Goal: Task Accomplishment & Management: Manage account settings

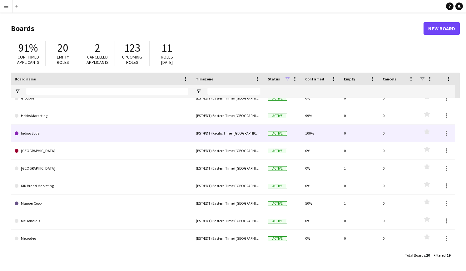
scroll to position [106, 0]
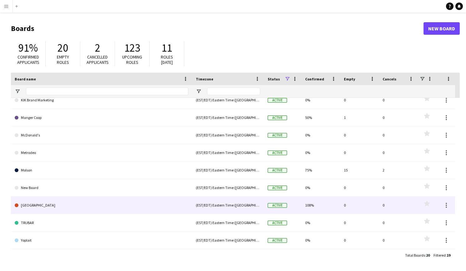
click at [77, 206] on link "[GEOGRAPHIC_DATA]" at bounding box center [102, 205] width 174 height 18
click at [171, 207] on link "[GEOGRAPHIC_DATA]" at bounding box center [102, 205] width 174 height 18
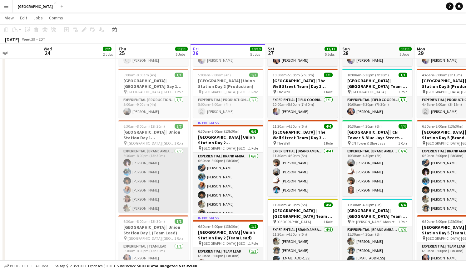
click at [161, 174] on app-card-role "Experiential | Brand Ambassador [DATE] 6:30am-8:00pm (13h30m) [PERSON_NAME] [PE…" at bounding box center [153, 186] width 70 height 76
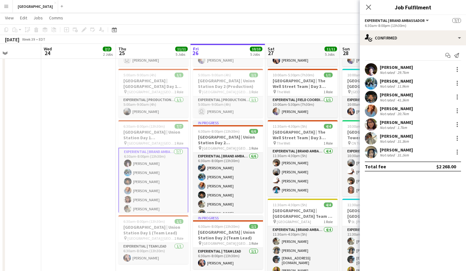
click at [381, 20] on span "Experiential | Brand Ambassador" at bounding box center [395, 20] width 60 height 5
click at [403, 193] on mat-expansion-panel "check Confirmed Start chat Send notification [PERSON_NAME] Not rated 29.7km [PE…" at bounding box center [413, 157] width 106 height 225
click at [163, 178] on app-card-role "Experiential | Brand Ambassador [DATE] 6:30am-8:00pm (13h30m) [PERSON_NAME] [PE…" at bounding box center [153, 186] width 70 height 77
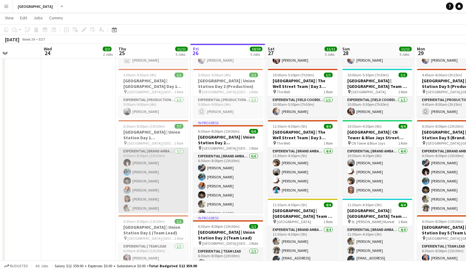
click at [143, 151] on app-card-role "Experiential | Brand Ambassador [DATE] 6:30am-8:00pm (13h30m) [PERSON_NAME] [PE…" at bounding box center [153, 186] width 70 height 76
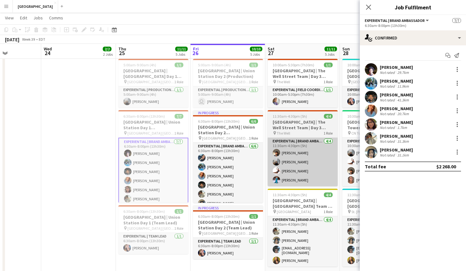
scroll to position [0, 183]
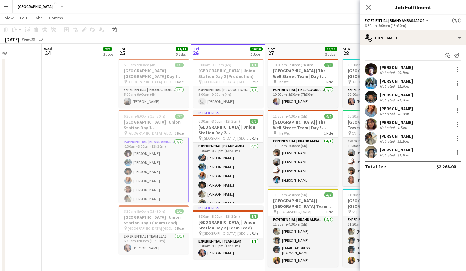
click at [151, 151] on app-card-role "Experiential | Brand Ambassador [DATE] 6:30am-8:00pm (13h30m) [PERSON_NAME] [PE…" at bounding box center [154, 176] width 70 height 77
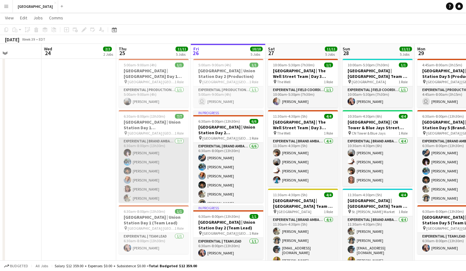
click at [161, 147] on app-card-role "Experiential | Brand Ambassador [DATE] 6:30am-8:00pm (13h30m) [PERSON_NAME] [PE…" at bounding box center [154, 176] width 70 height 76
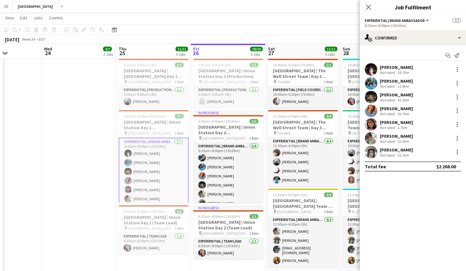
click at [322, 19] on app-page-menu "View Day view expanded Day view collapsed Month view Date picker Jump to [DATE]…" at bounding box center [233, 19] width 466 height 12
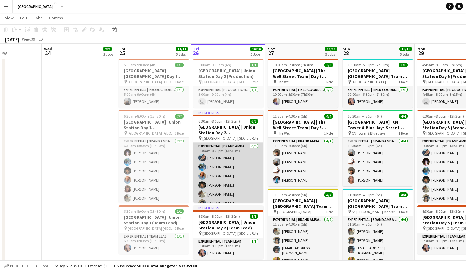
click at [216, 151] on app-card-role "Experiential | Brand Ambassador [DATE] 6:30am-8:00pm (13h30m) [PERSON_NAME] [PE…" at bounding box center [228, 176] width 70 height 67
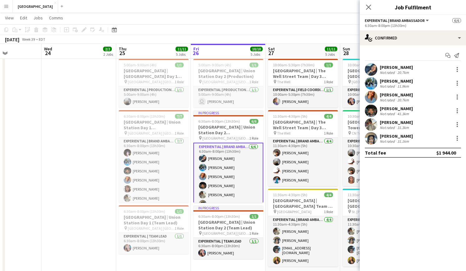
click at [377, 68] on app-user-avatar at bounding box center [371, 69] width 13 height 13
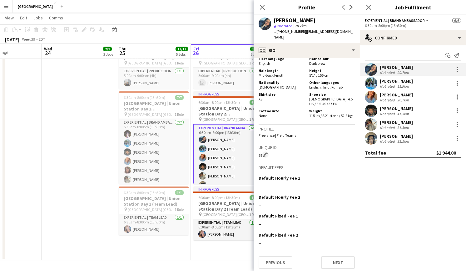
scroll to position [437, 0]
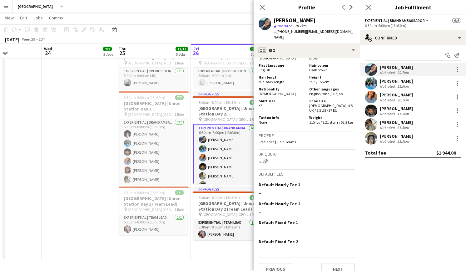
click at [373, 84] on app-user-avatar at bounding box center [371, 83] width 13 height 13
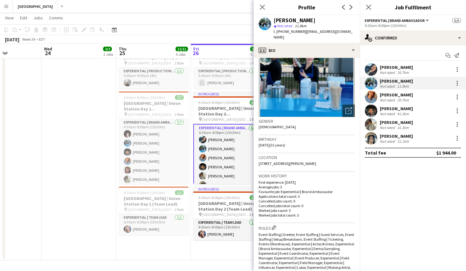
scroll to position [45, 0]
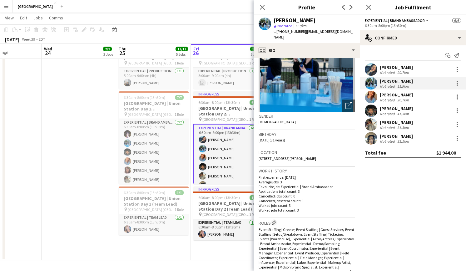
click at [371, 96] on app-user-avatar at bounding box center [371, 97] width 13 height 13
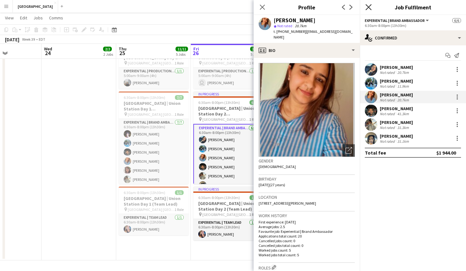
click at [368, 8] on icon "Close pop-in" at bounding box center [369, 7] width 6 height 6
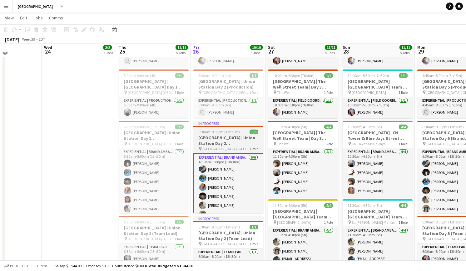
scroll to position [179, 0]
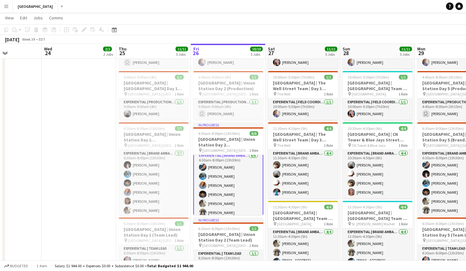
click at [222, 193] on app-card-role "Experiential | Brand Ambassador [DATE] 6:30am-8:00pm (13h30m) [PERSON_NAME] [PE…" at bounding box center [228, 185] width 70 height 68
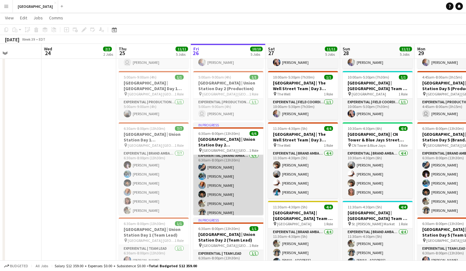
click at [213, 187] on app-card-role "Experiential | Brand Ambassador [DATE] 6:30am-8:00pm (13h30m) [PERSON_NAME] [PE…" at bounding box center [228, 185] width 70 height 67
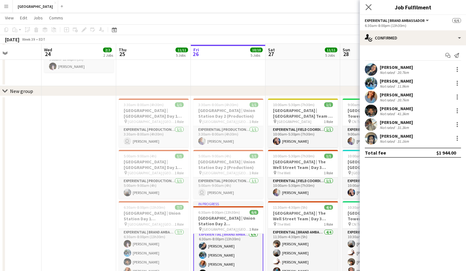
scroll to position [100, 0]
click at [371, 9] on icon "Close pop-in" at bounding box center [369, 7] width 6 height 6
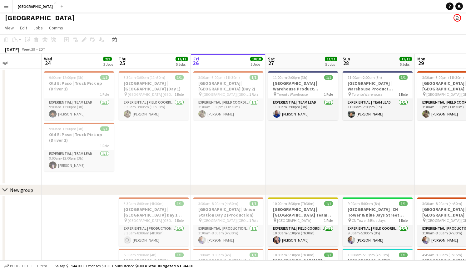
scroll to position [0, 0]
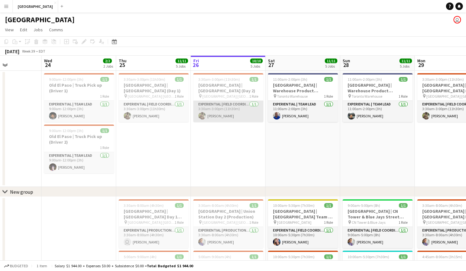
click at [205, 117] on app-user-avatar at bounding box center [202, 116] width 8 height 8
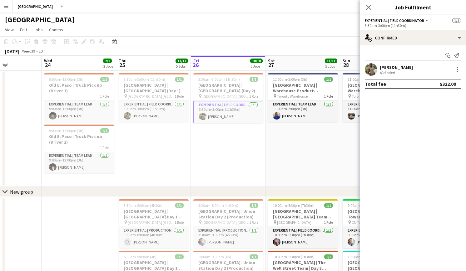
scroll to position [3, 0]
drag, startPoint x: 370, startPoint y: 85, endPoint x: 373, endPoint y: 78, distance: 6.9
click at [371, 85] on div "Total fee" at bounding box center [375, 84] width 21 height 6
click at [373, 68] on app-user-avatar at bounding box center [371, 69] width 13 height 13
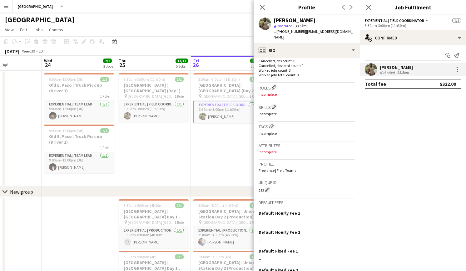
scroll to position [212, 0]
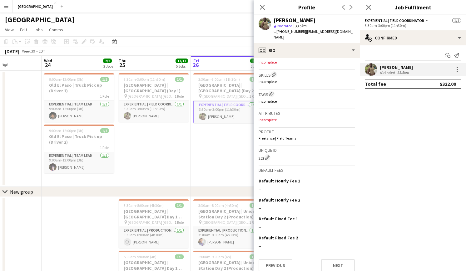
click at [203, 163] on app-date-cell "3:30am-3:00pm (11h30m) 1/1 [GEOGRAPHIC_DATA] | [GEOGRAPHIC_DATA] (Day 2) pin [G…" at bounding box center [228, 129] width 75 height 116
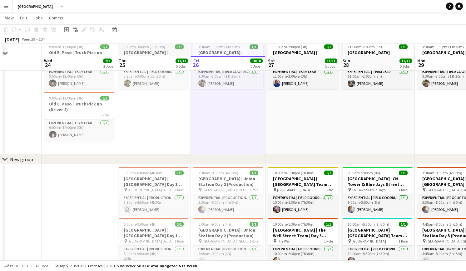
scroll to position [0, 0]
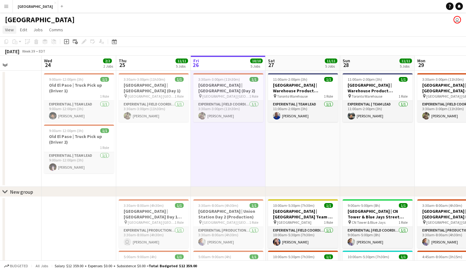
click at [10, 29] on span "View" at bounding box center [9, 30] width 9 height 6
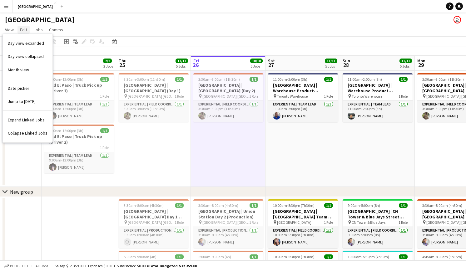
click at [20, 30] on span "Edit" at bounding box center [23, 30] width 7 height 6
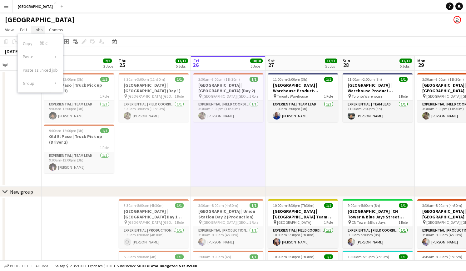
click at [34, 29] on span "Jobs" at bounding box center [37, 30] width 9 height 6
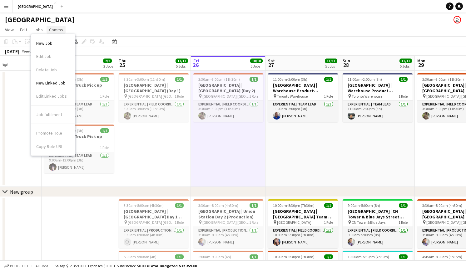
click at [58, 29] on span "Comms" at bounding box center [56, 30] width 14 height 6
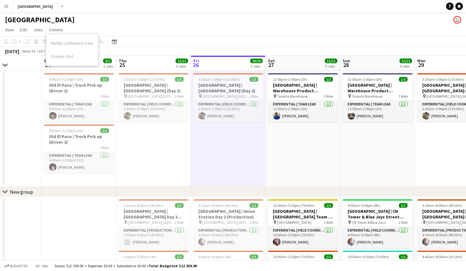
click at [100, 28] on app-page-menu "View Day view expanded Day view collapsed Month view Date picker Jump to [DATE]…" at bounding box center [233, 30] width 466 height 12
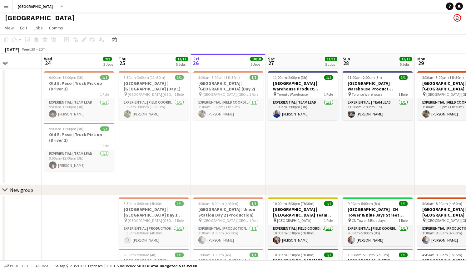
scroll to position [15, 0]
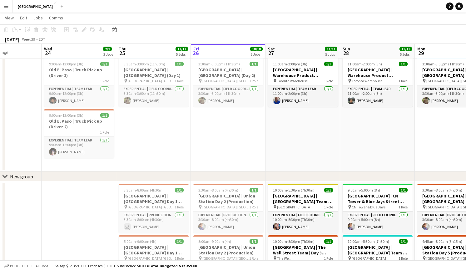
click at [183, 266] on span "Total Budgeted $12 359.00" at bounding box center [173, 265] width 48 height 5
click at [182, 266] on span "Total Budgeted $12 359.00" at bounding box center [173, 265] width 48 height 5
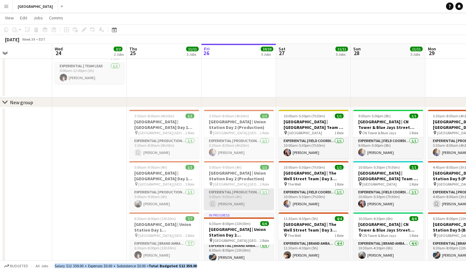
scroll to position [89, 0]
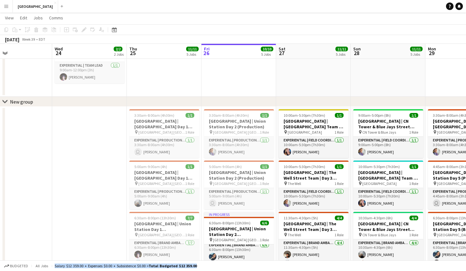
click at [73, 127] on app-date-cell at bounding box center [89, 244] width 75 height 274
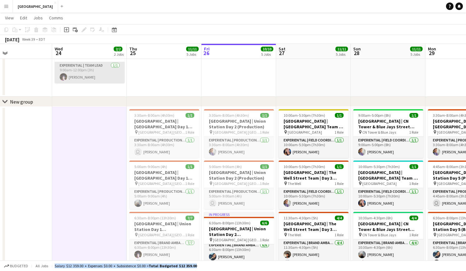
click at [81, 70] on app-card-role "Experiential | Team Lead [DATE] 9:00am-12:00pm (3h) [PERSON_NAME]" at bounding box center [90, 72] width 70 height 21
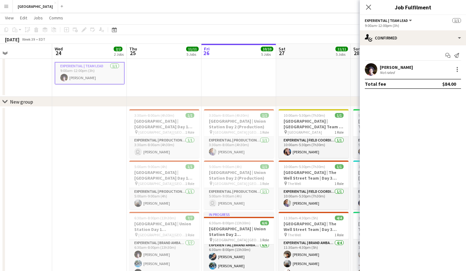
click at [103, 160] on app-date-cell at bounding box center [89, 244] width 75 height 274
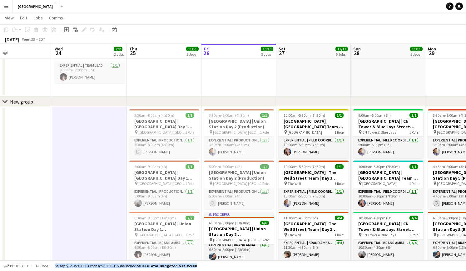
click at [30, 178] on app-date-cell at bounding box center [14, 244] width 75 height 274
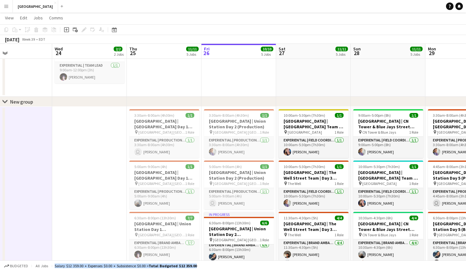
click at [74, 173] on app-date-cell at bounding box center [89, 244] width 75 height 274
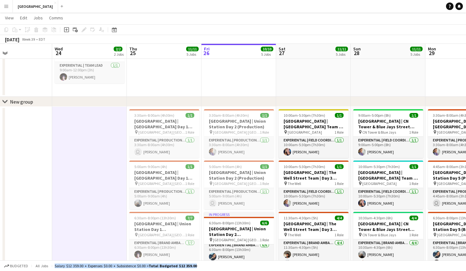
click at [242, 73] on app-date-cell "3:30am-3:00pm (11h30m) 1/1 [GEOGRAPHIC_DATA] | [GEOGRAPHIC_DATA] (Day 2) pin [G…" at bounding box center [239, 39] width 75 height 116
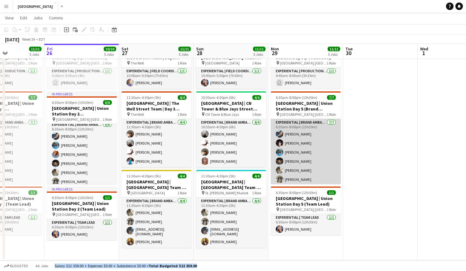
scroll to position [0, 181]
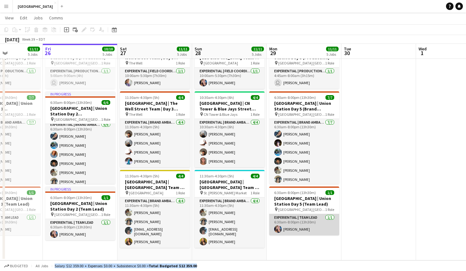
click at [323, 229] on app-card-role "Experiential | Team Lead [DATE] 6:30am-8:00pm (13h30m) [PERSON_NAME]" at bounding box center [304, 224] width 70 height 21
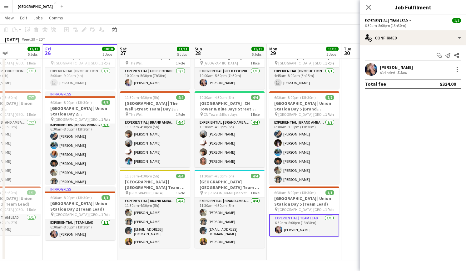
click at [385, 65] on div "[PERSON_NAME]" at bounding box center [396, 67] width 33 height 6
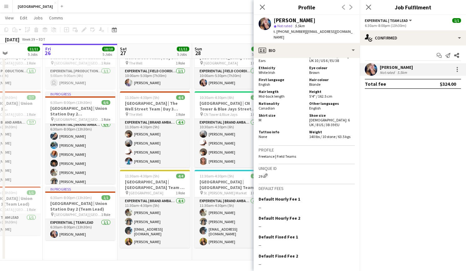
scroll to position [423, 0]
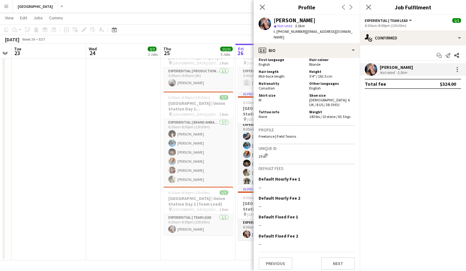
click at [95, 156] on app-date-cell at bounding box center [123, 123] width 75 height 274
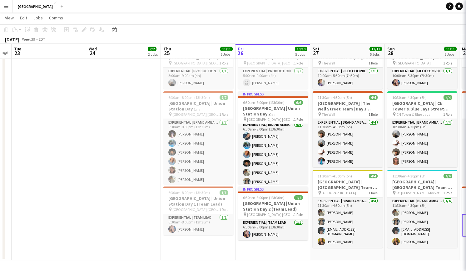
scroll to position [0, 134]
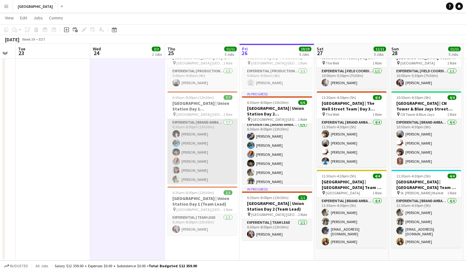
click at [198, 142] on app-card-role "Experiential | Brand Ambassador [DATE] 6:30am-8:00pm (13h30m) [PERSON_NAME] [PE…" at bounding box center [203, 157] width 70 height 76
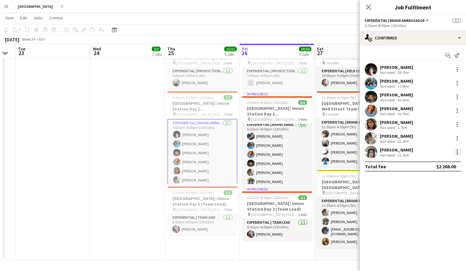
click at [457, 153] on div at bounding box center [457, 153] width 1 height 1
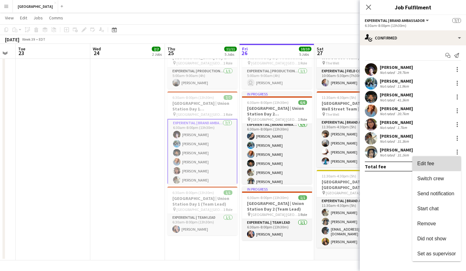
click at [432, 163] on span "Edit fee" at bounding box center [426, 163] width 17 height 5
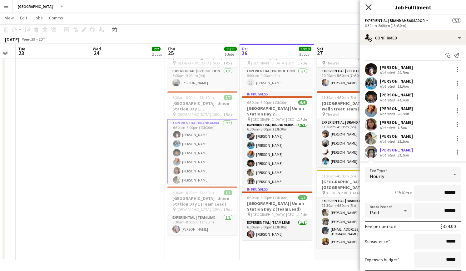
click at [367, 5] on icon at bounding box center [369, 7] width 6 height 6
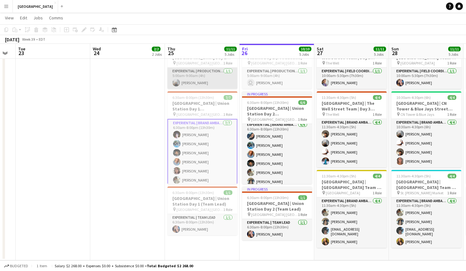
click at [197, 75] on app-card-role "Experiential | Production Assistant [DATE] 5:00am-9:00am (4h) [PERSON_NAME]" at bounding box center [203, 78] width 70 height 21
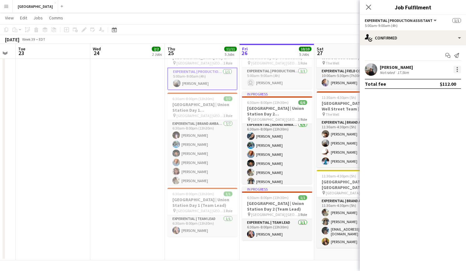
click at [459, 70] on div at bounding box center [458, 70] width 8 height 8
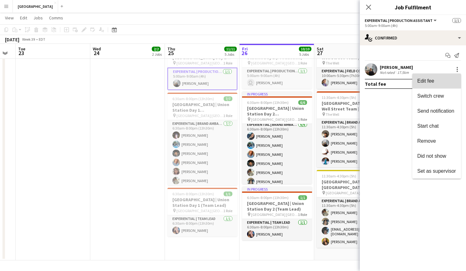
click at [434, 78] on span "Edit fee" at bounding box center [426, 80] width 17 height 5
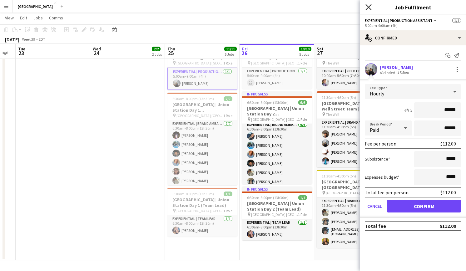
click at [368, 8] on icon "Close pop-in" at bounding box center [369, 7] width 6 height 6
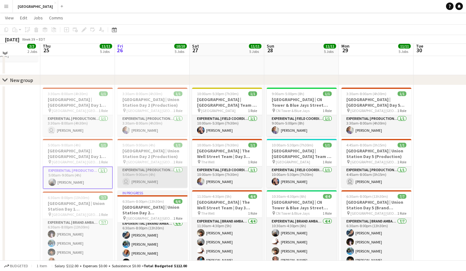
scroll to position [113, 0]
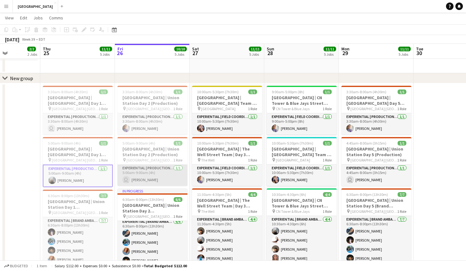
click at [158, 168] on app-card-role "Experiential | Production Assistant [DATE] 5:00am-9:00am (4h) user [PERSON_NAME]" at bounding box center [153, 174] width 70 height 21
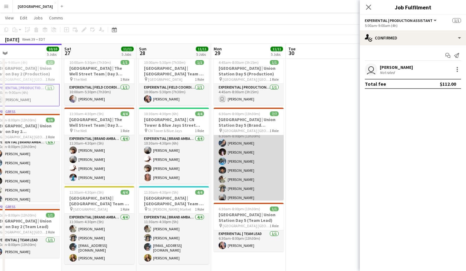
scroll to position [9, 0]
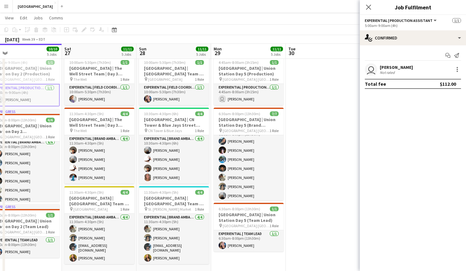
click at [303, 176] on app-date-cell at bounding box center [323, 140] width 75 height 274
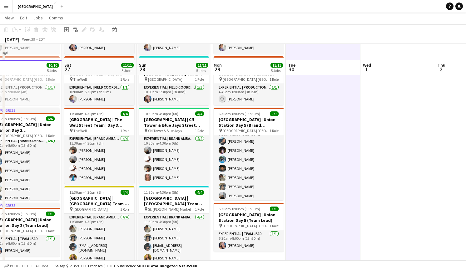
scroll to position [210, 0]
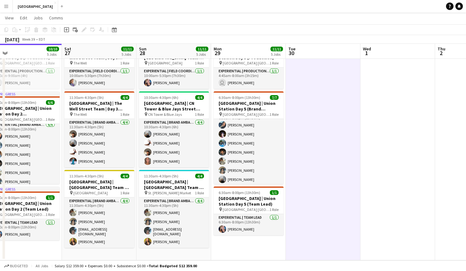
drag, startPoint x: 179, startPoint y: 266, endPoint x: 199, endPoint y: 267, distance: 20.0
click at [199, 267] on div "Budgeted All jobs Salary $12 359.00 + Expenses $0.00 + Subsistence $0.00 = Tota…" at bounding box center [233, 265] width 466 height 11
